Goal: Information Seeking & Learning: Learn about a topic

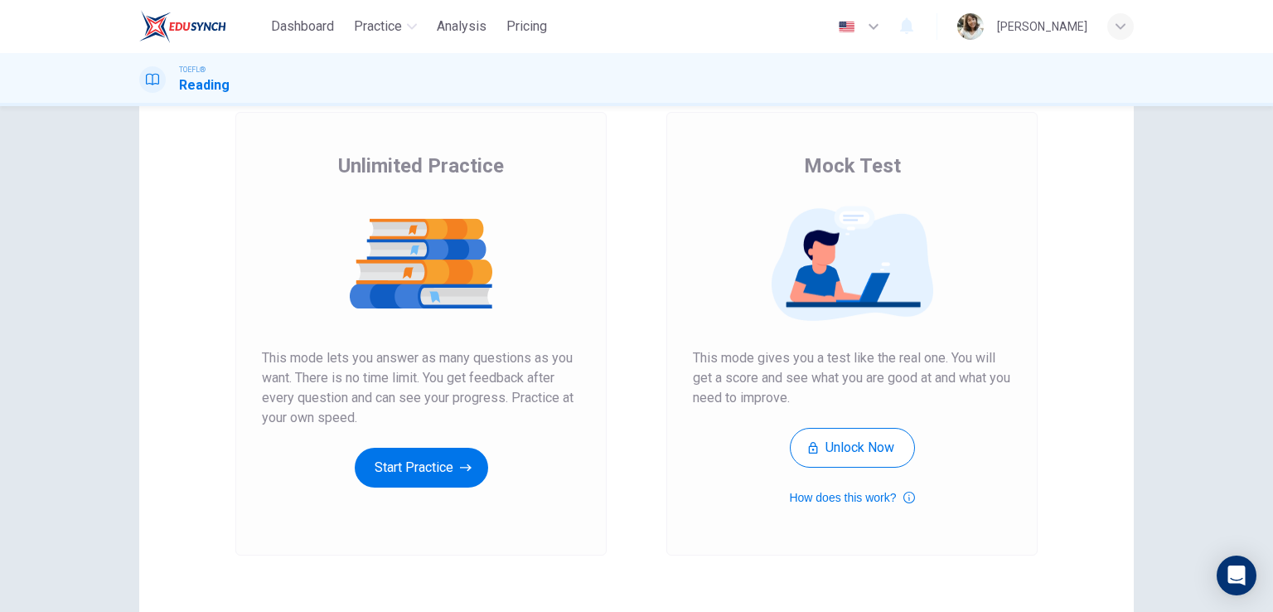
scroll to position [166, 0]
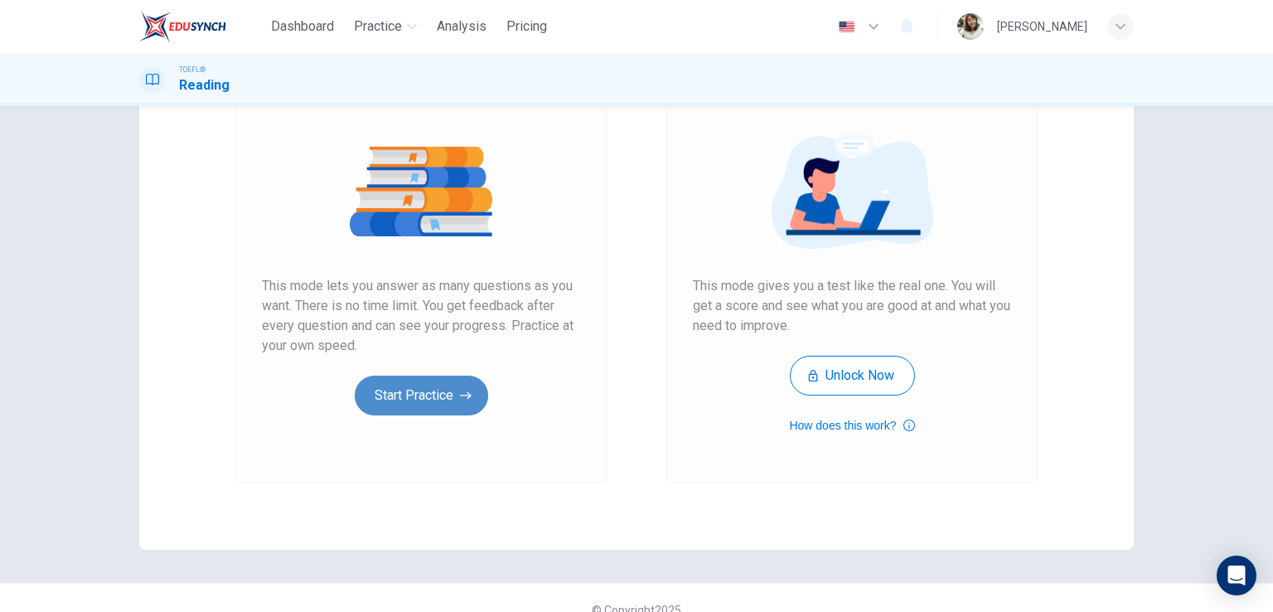
click at [436, 396] on button "Start Practice" at bounding box center [421, 396] width 133 height 40
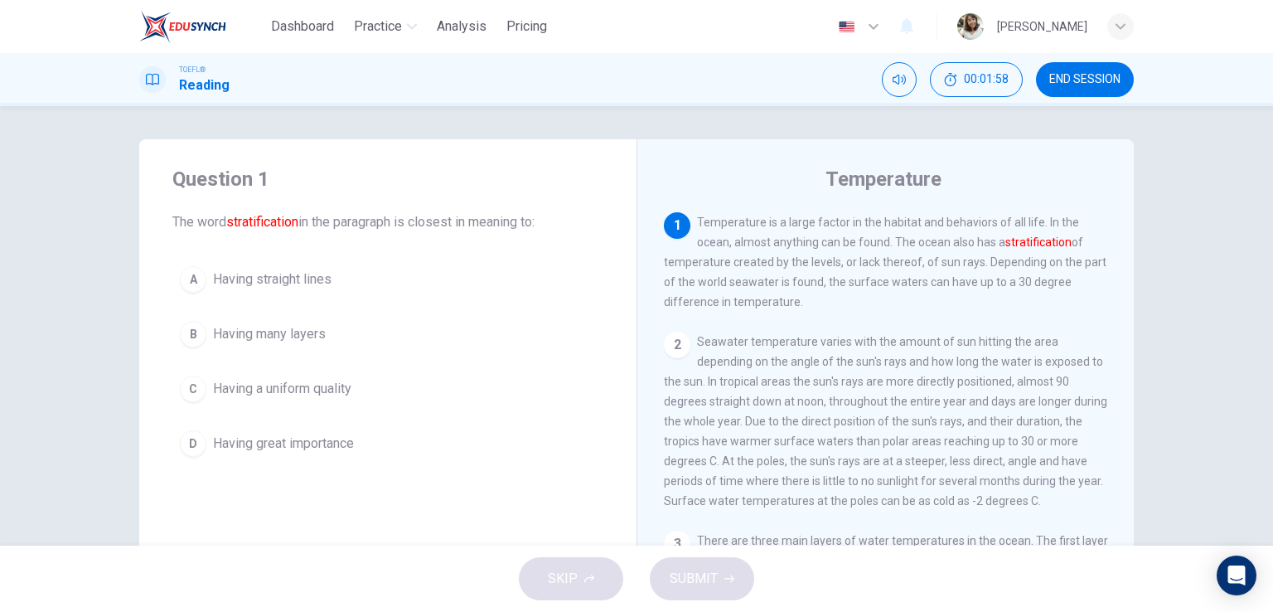
drag, startPoint x: 1001, startPoint y: 247, endPoint x: 1084, endPoint y: 248, distance: 82.9
click at [1084, 248] on div "1 Temperature is a large factor in the habitat and behaviors of all life. In th…" at bounding box center [886, 261] width 444 height 99
click at [278, 334] on span "Having many layers" at bounding box center [269, 334] width 113 height 20
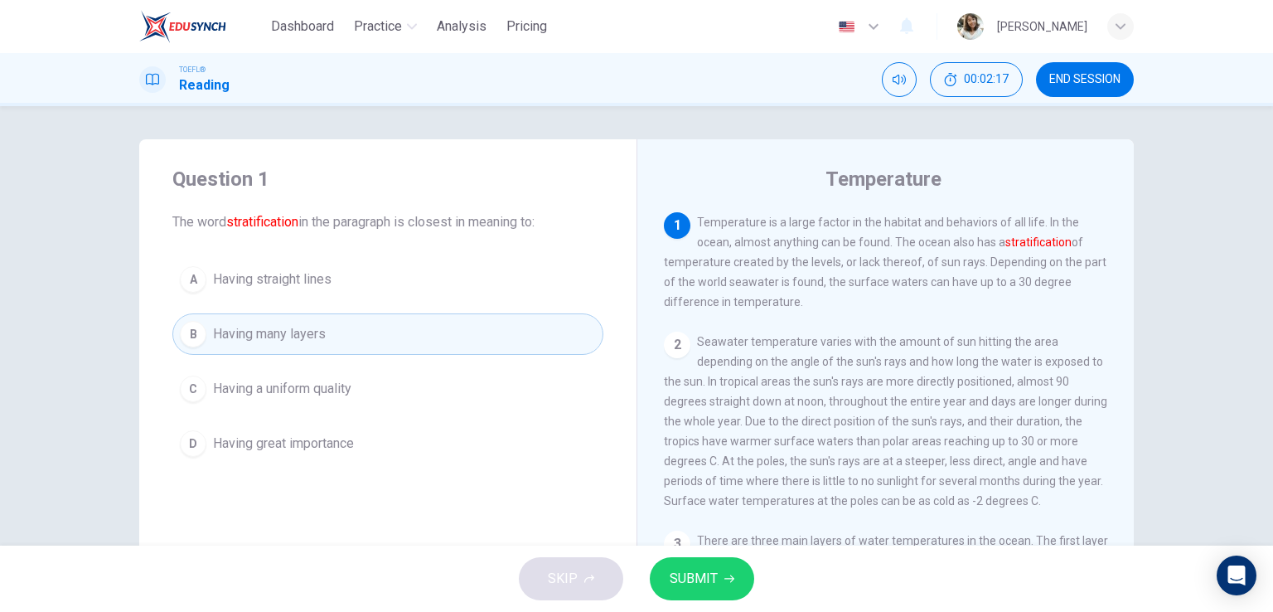
click at [694, 584] on span "SUBMIT" at bounding box center [694, 578] width 48 height 23
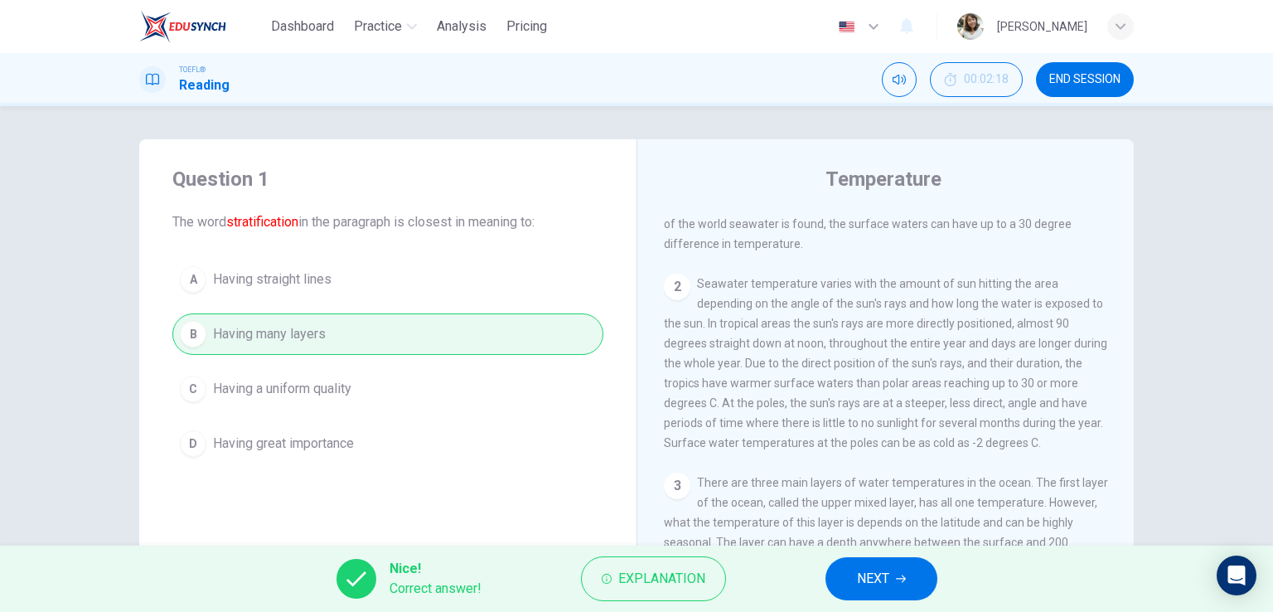
scroll to position [83, 0]
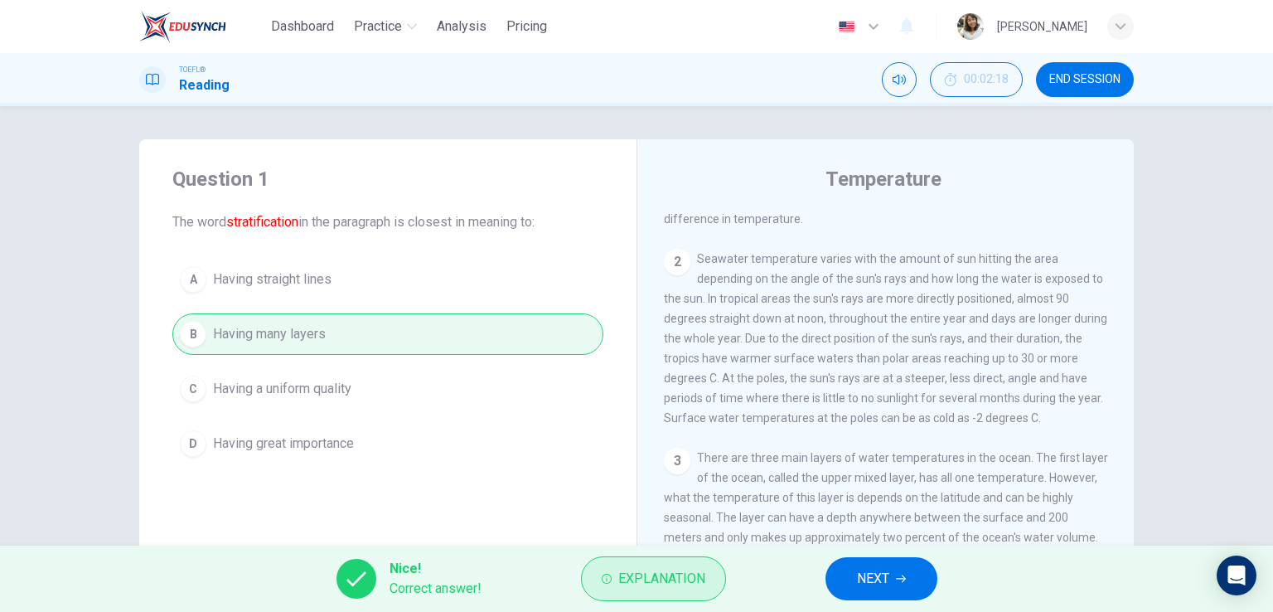
click at [613, 588] on button "Explanation" at bounding box center [653, 578] width 145 height 45
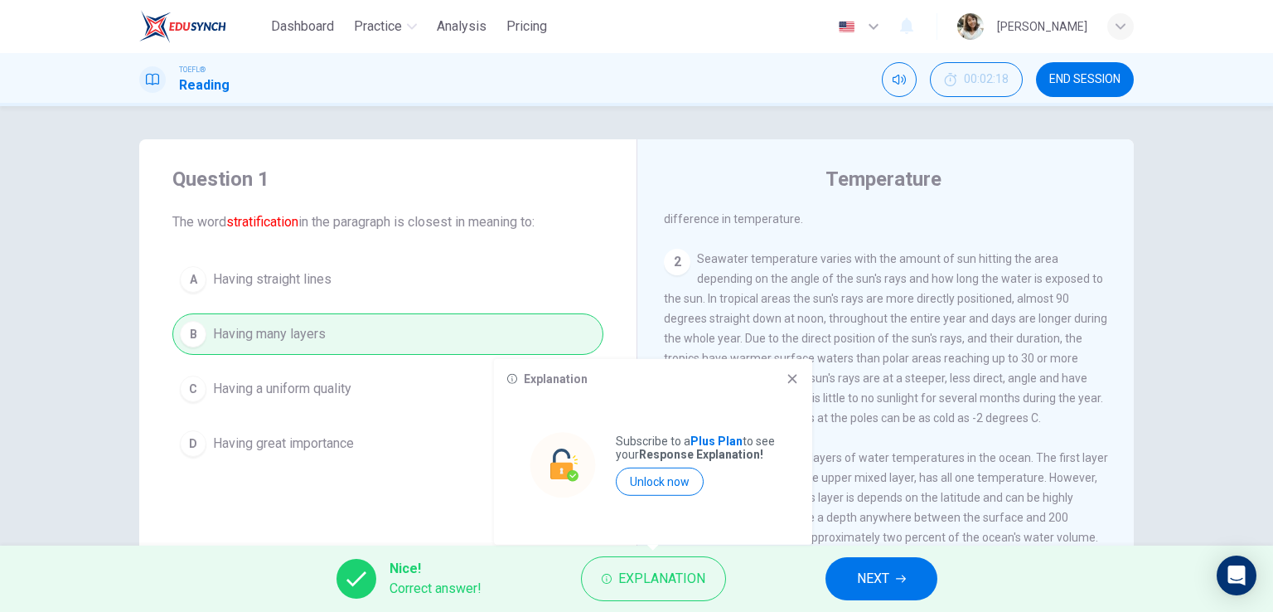
click at [797, 376] on icon at bounding box center [792, 378] width 13 height 13
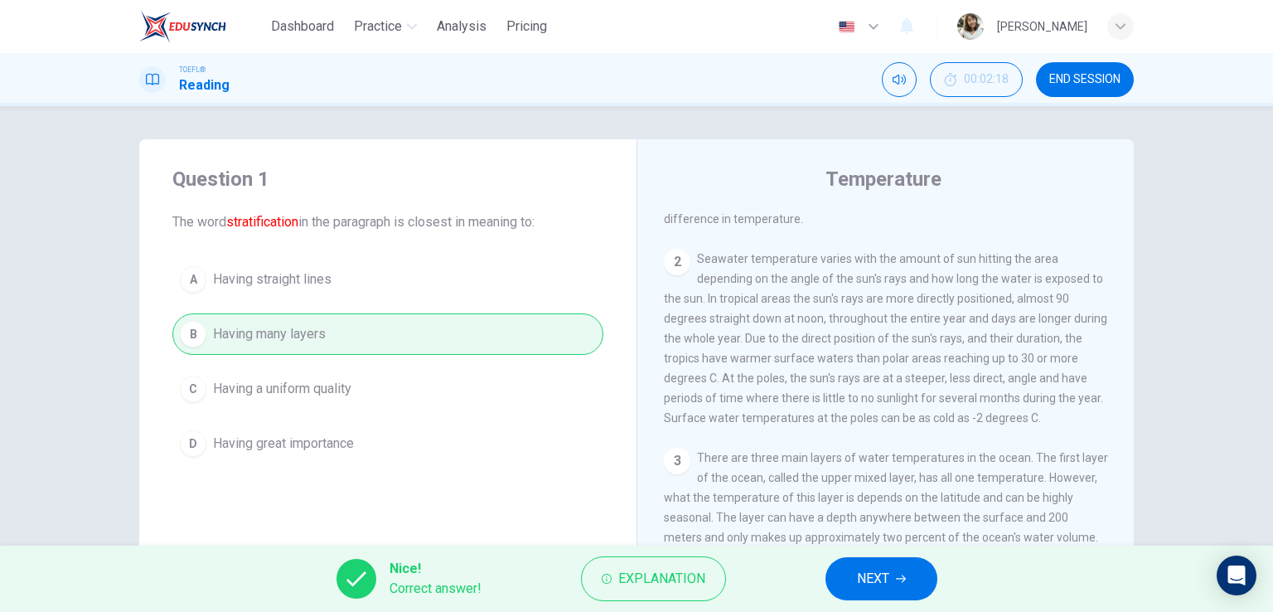
scroll to position [0, 0]
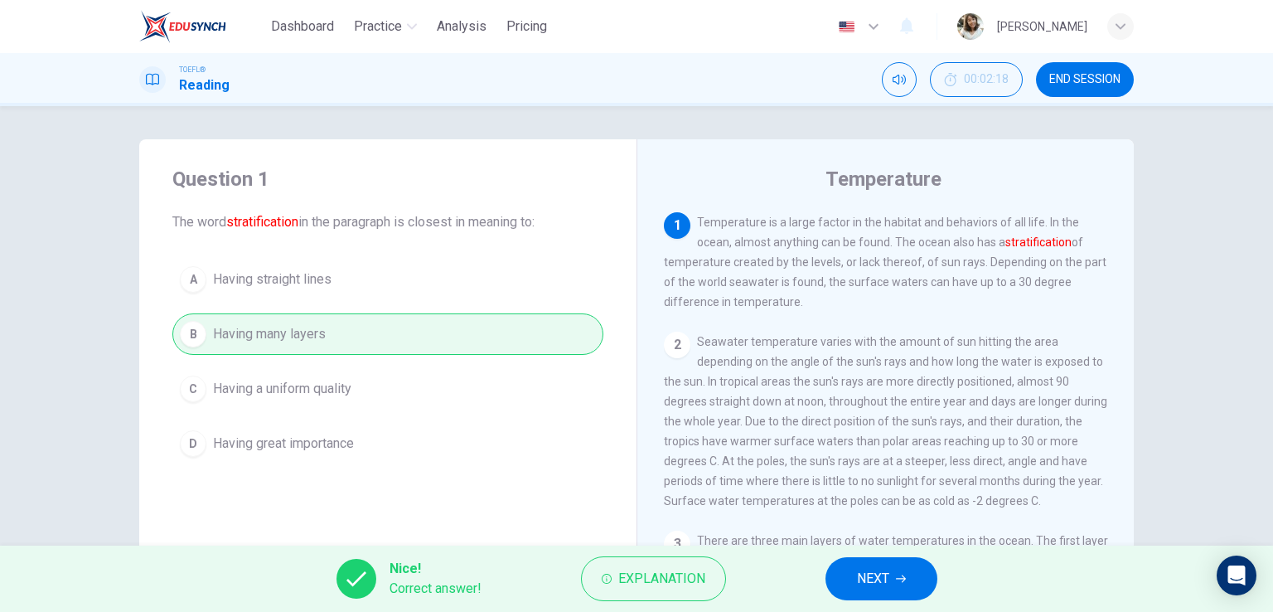
click at [862, 581] on span "NEXT" at bounding box center [873, 578] width 32 height 23
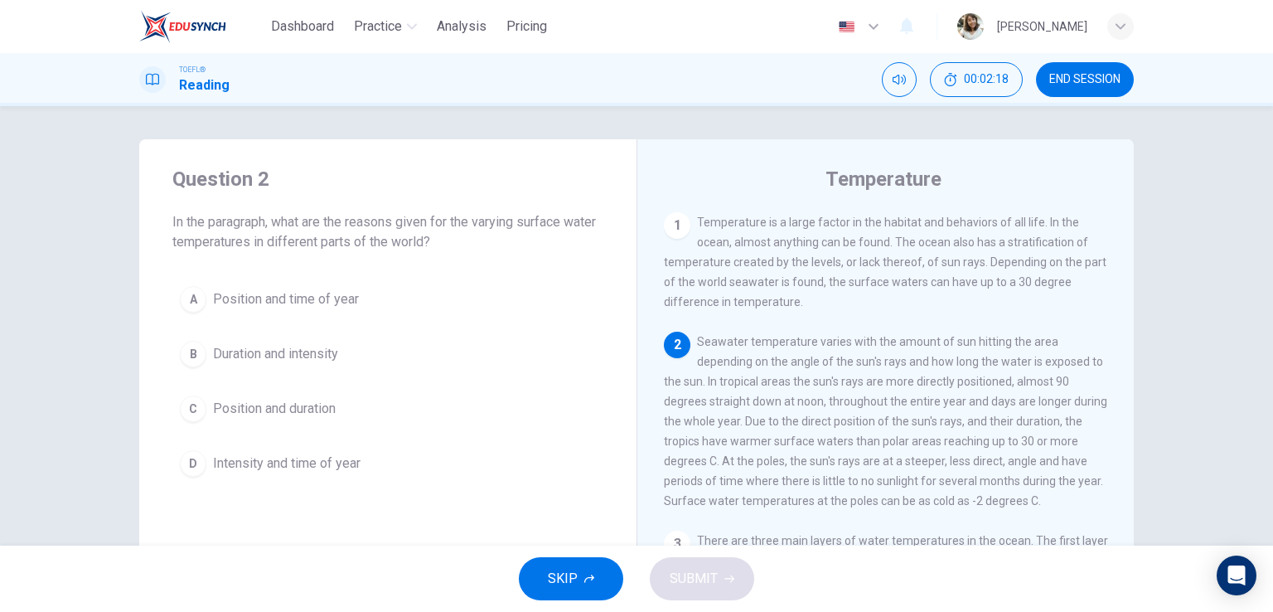
scroll to position [123, 0]
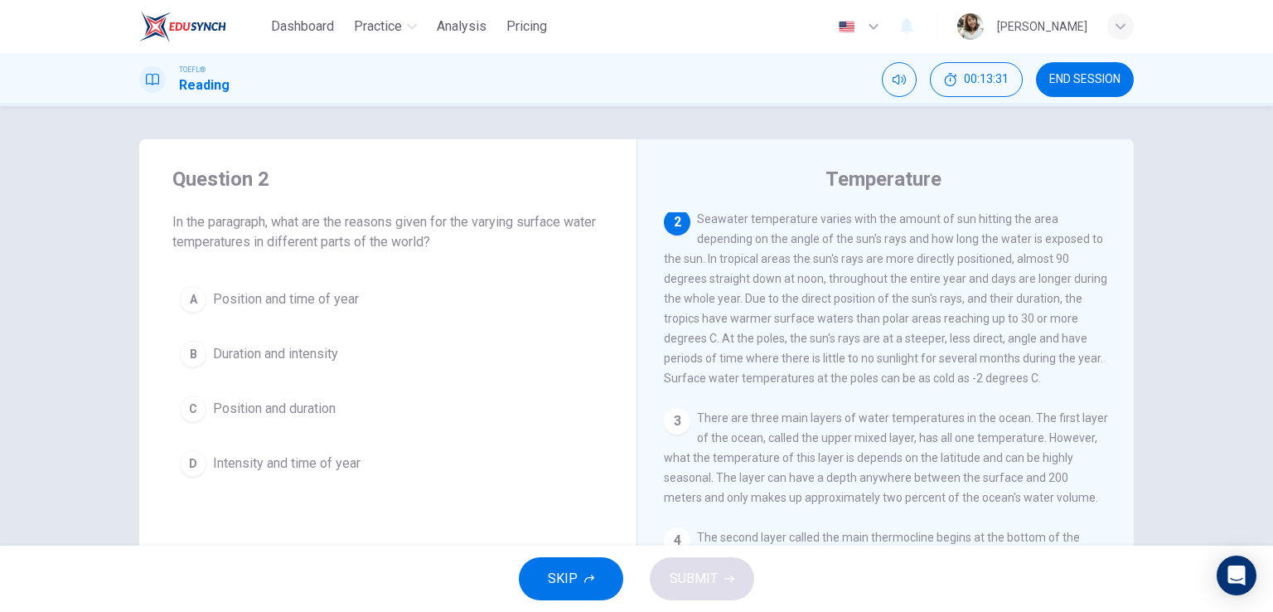
click at [892, 405] on div "1 Temperature is a large factor in the habitat and behaviors of all life. In th…" at bounding box center [897, 450] width 466 height 477
